Goal: Task Accomplishment & Management: Complete application form

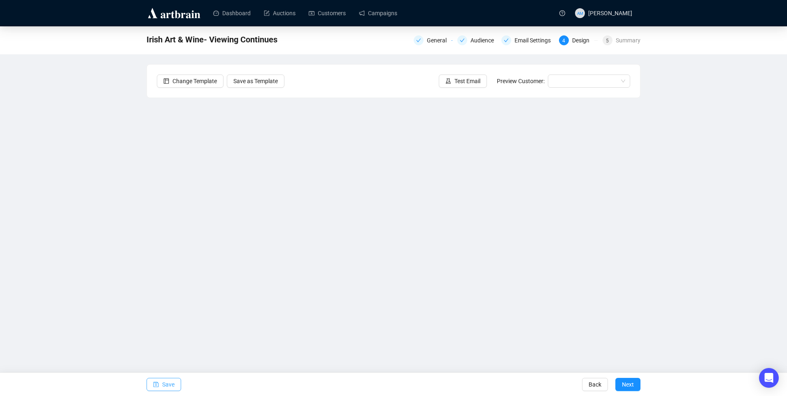
click at [166, 383] on span "Save" at bounding box center [168, 384] width 12 height 23
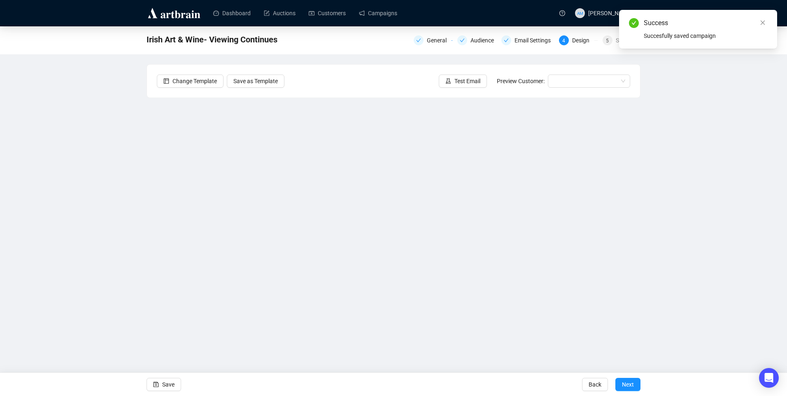
drag, startPoint x: 764, startPoint y: 22, endPoint x: 745, endPoint y: 25, distance: 19.2
click at [764, 22] on icon "close" at bounding box center [763, 23] width 6 height 6
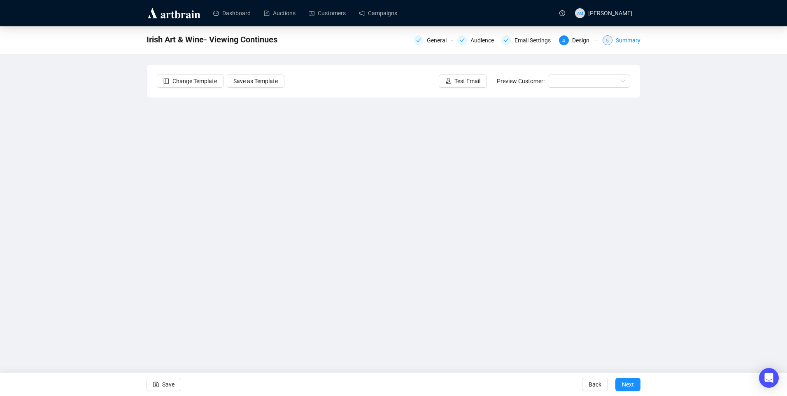
click at [634, 40] on div "Summary" at bounding box center [628, 40] width 25 height 10
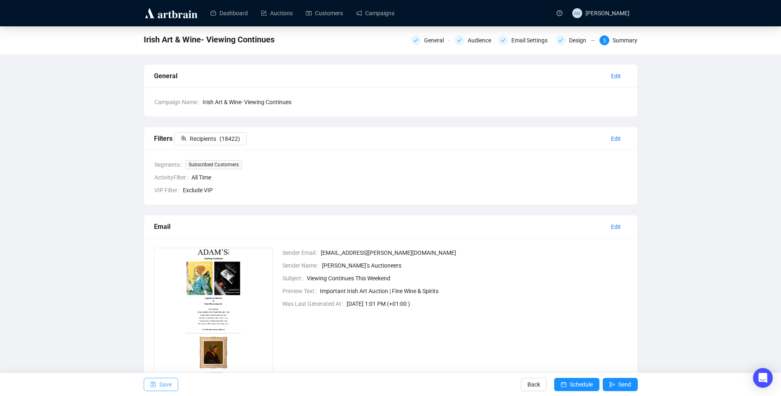
click at [161, 387] on span "Save" at bounding box center [165, 384] width 12 height 23
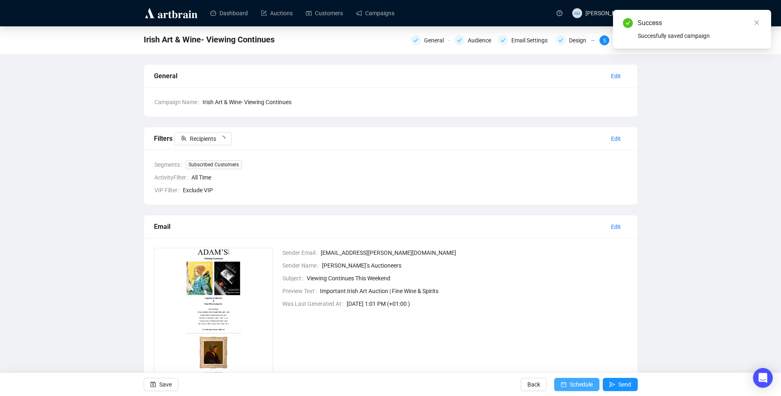
click at [575, 379] on span "Schedule" at bounding box center [581, 384] width 23 height 23
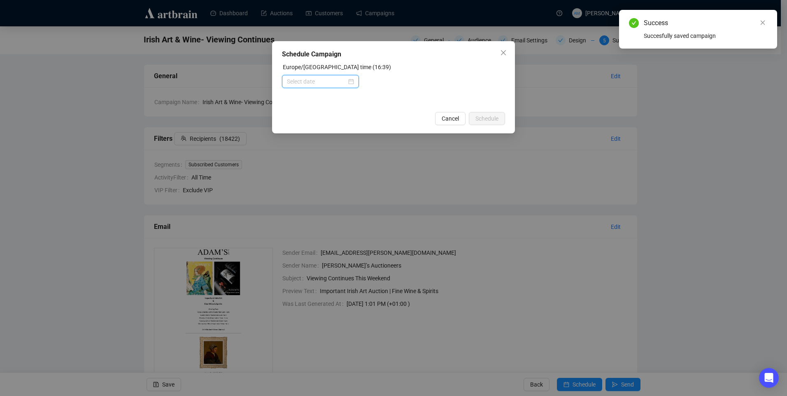
click at [346, 81] on input at bounding box center [317, 81] width 60 height 9
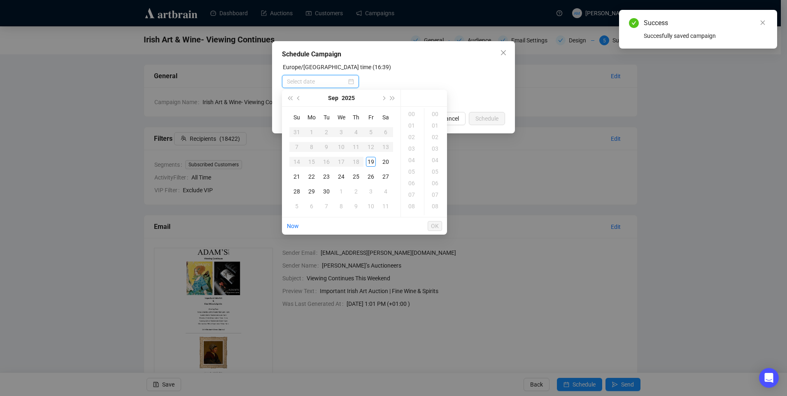
click at [353, 79] on div at bounding box center [320, 81] width 67 height 9
click at [384, 163] on div "20" at bounding box center [386, 162] width 10 height 10
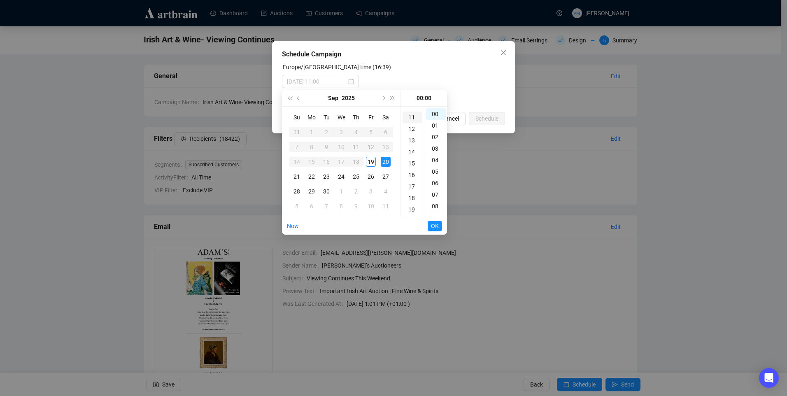
scroll to position [82, 0]
click at [408, 143] on div "10" at bounding box center [413, 147] width 20 height 12
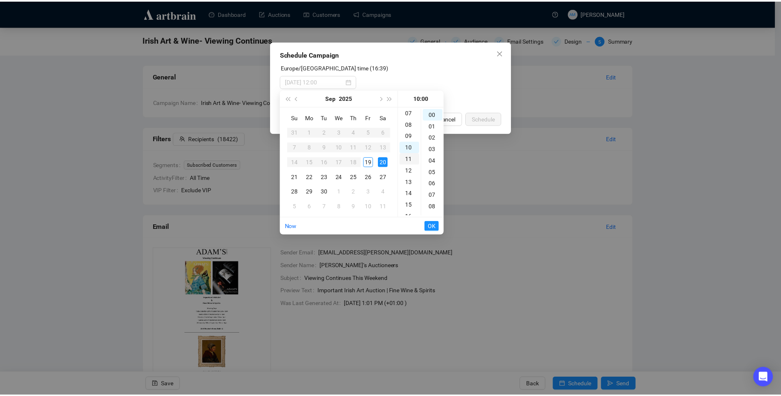
scroll to position [115, 0]
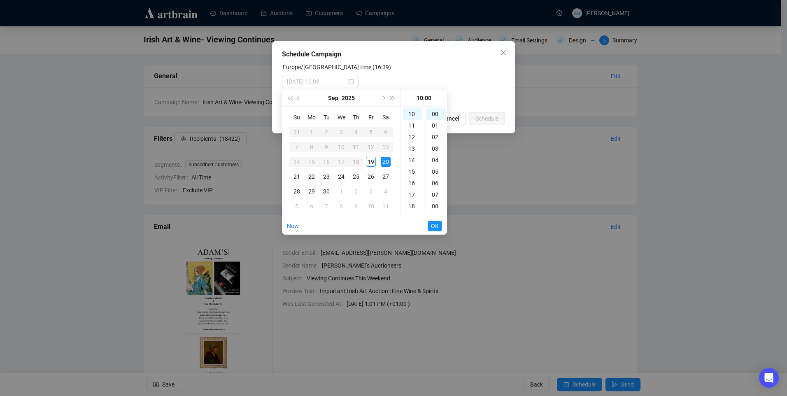
type input "2025-09-20 10:00"
click at [435, 227] on span "OK" at bounding box center [435, 226] width 8 height 16
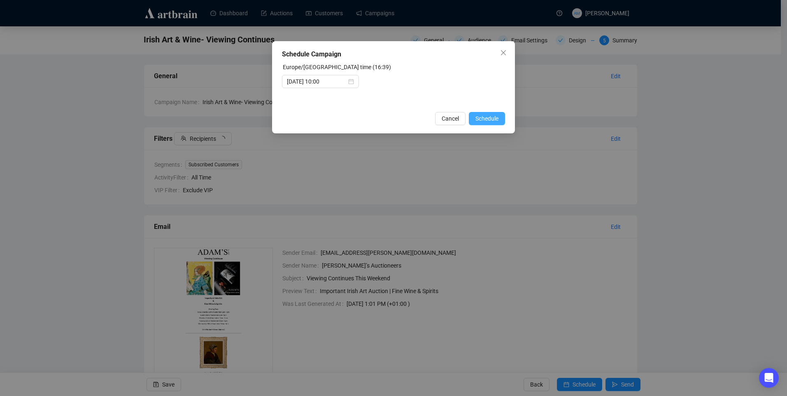
click at [480, 119] on span "Schedule" at bounding box center [487, 118] width 23 height 9
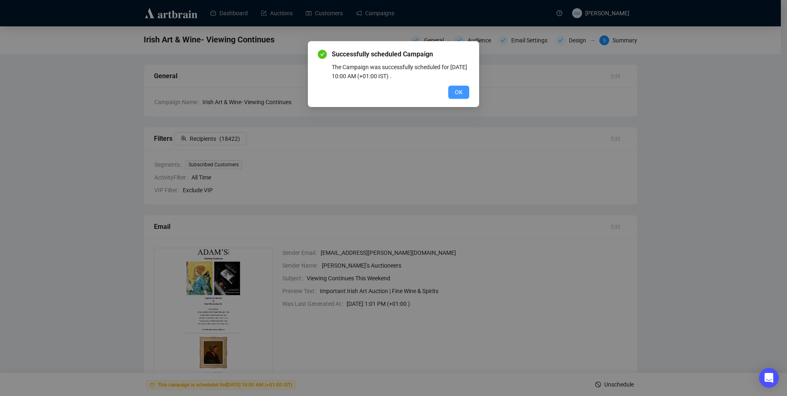
click at [460, 91] on span "OK" at bounding box center [459, 92] width 8 height 9
